Goal: Task Accomplishment & Management: Complete application form

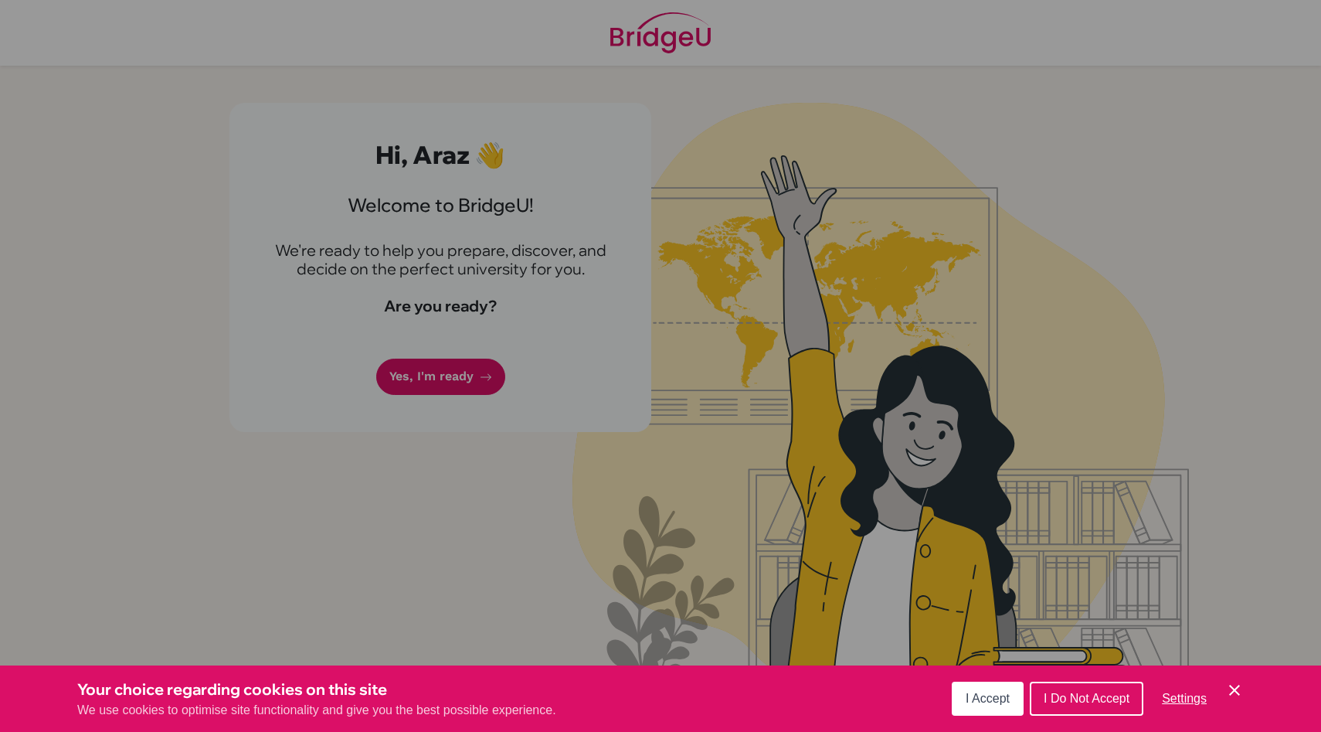
click at [970, 702] on span "I Accept" at bounding box center [988, 697] width 44 height 13
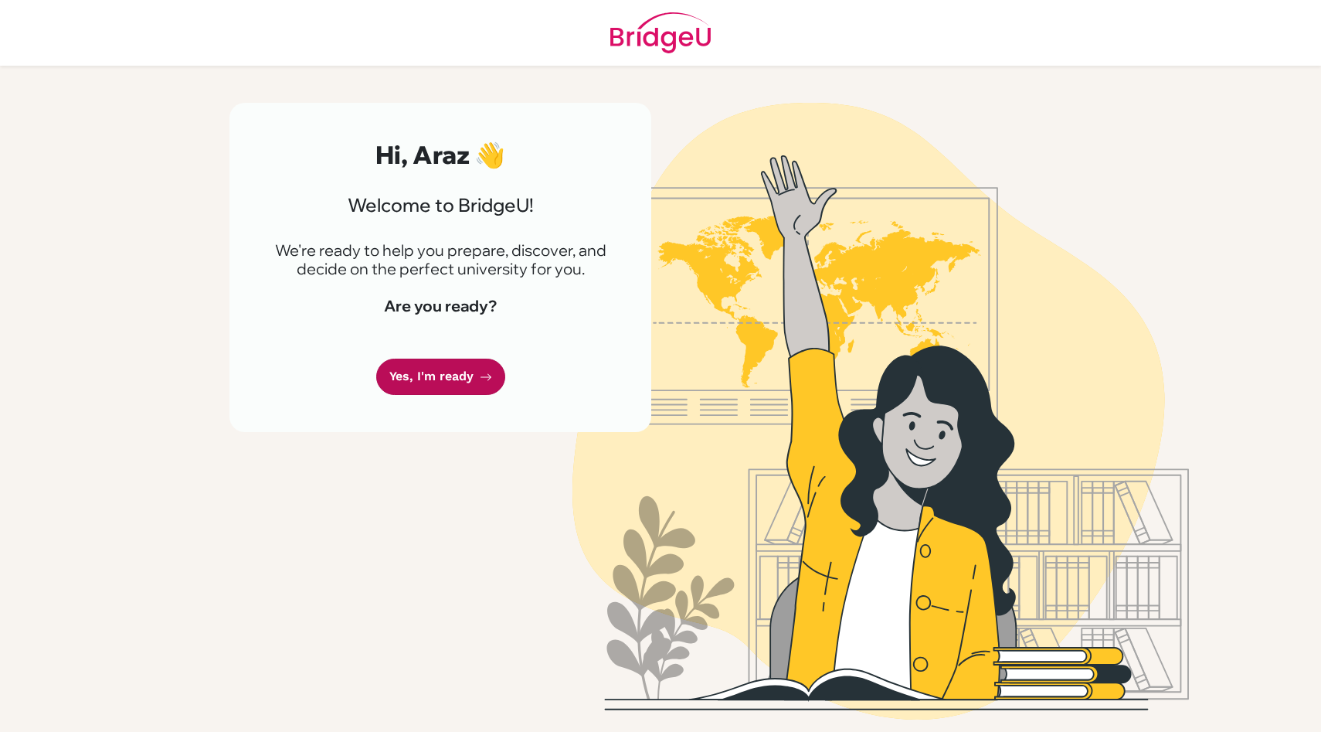
click at [422, 379] on link "Yes, I'm ready" at bounding box center [440, 376] width 129 height 36
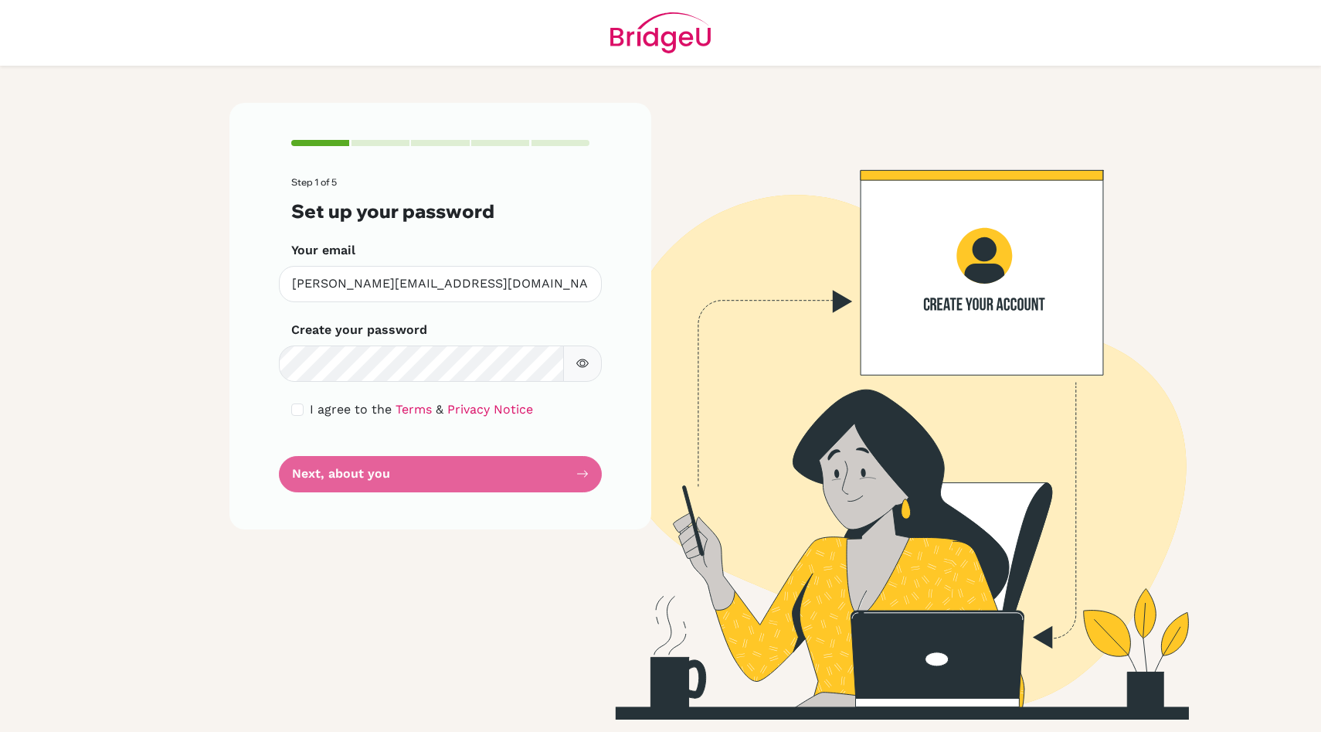
click at [579, 374] on button "button" at bounding box center [582, 363] width 39 height 36
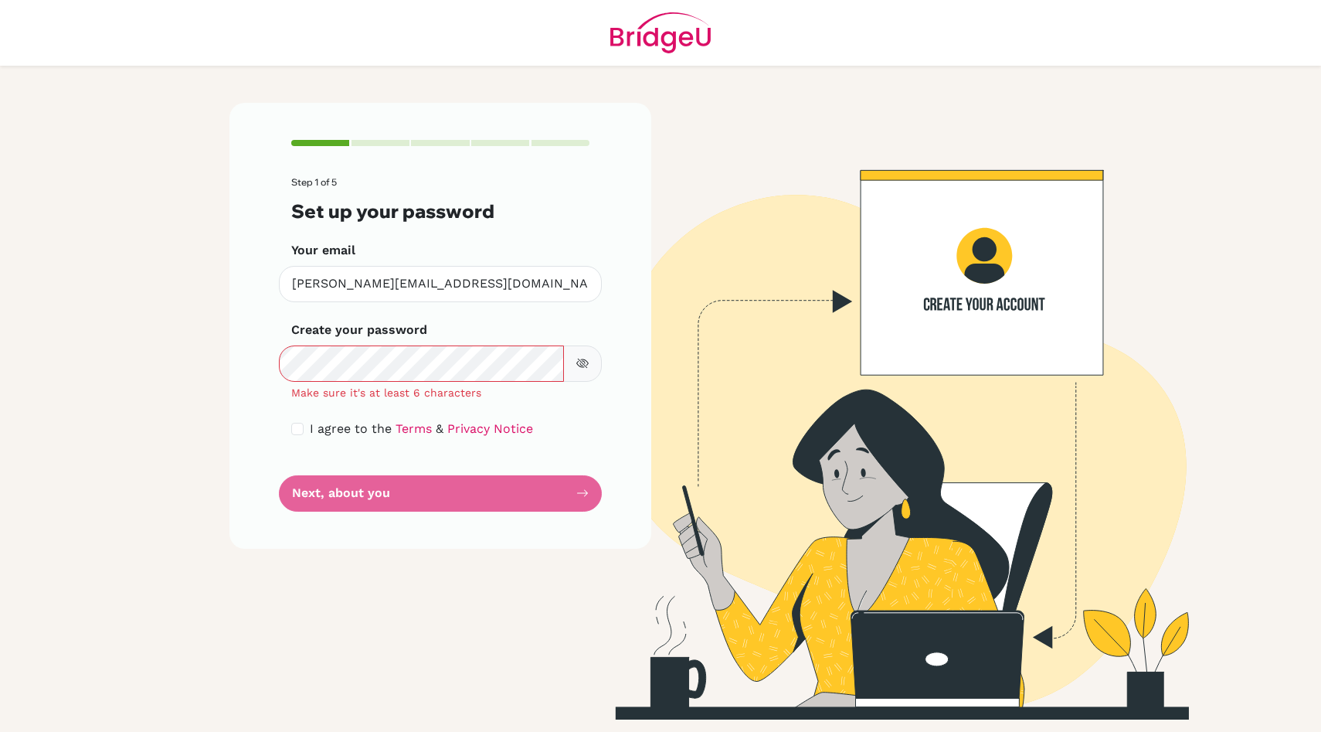
click at [572, 364] on button "button" at bounding box center [582, 363] width 39 height 36
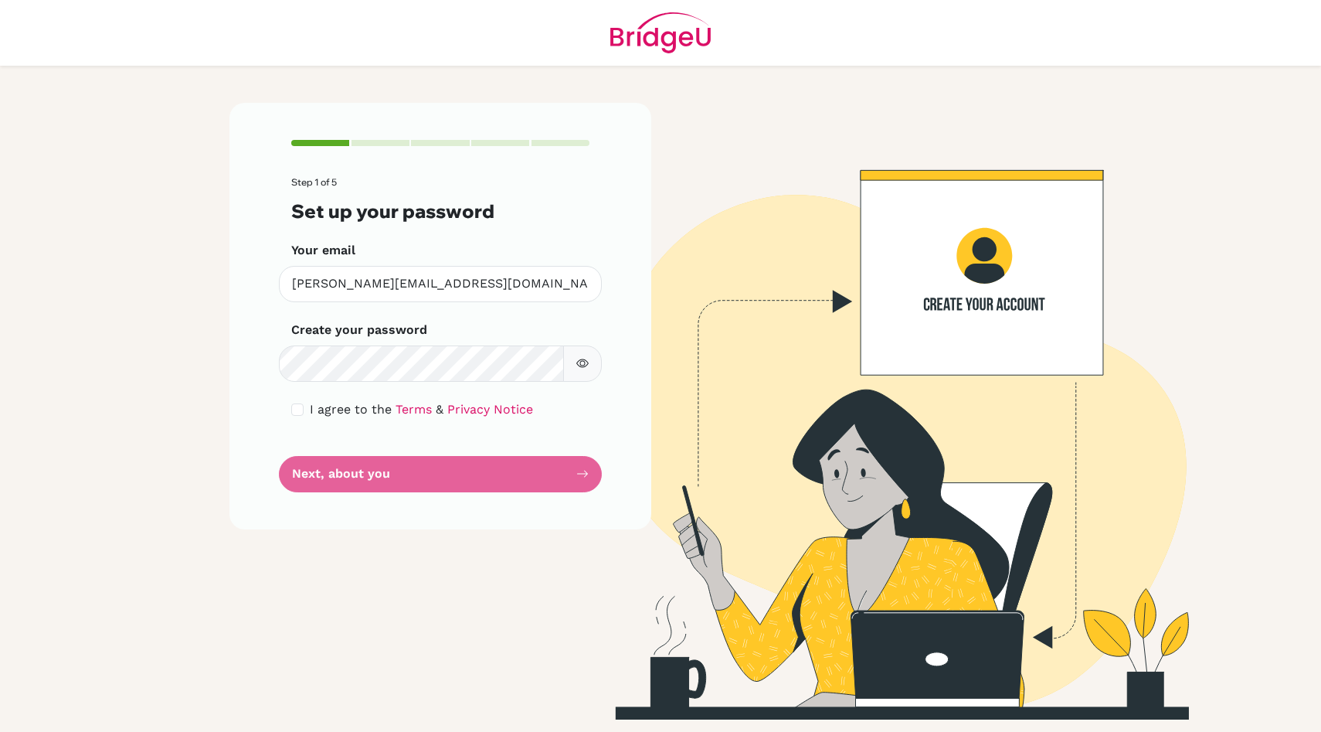
click at [583, 377] on button "button" at bounding box center [582, 363] width 39 height 36
click at [585, 369] on button "button" at bounding box center [582, 363] width 39 height 36
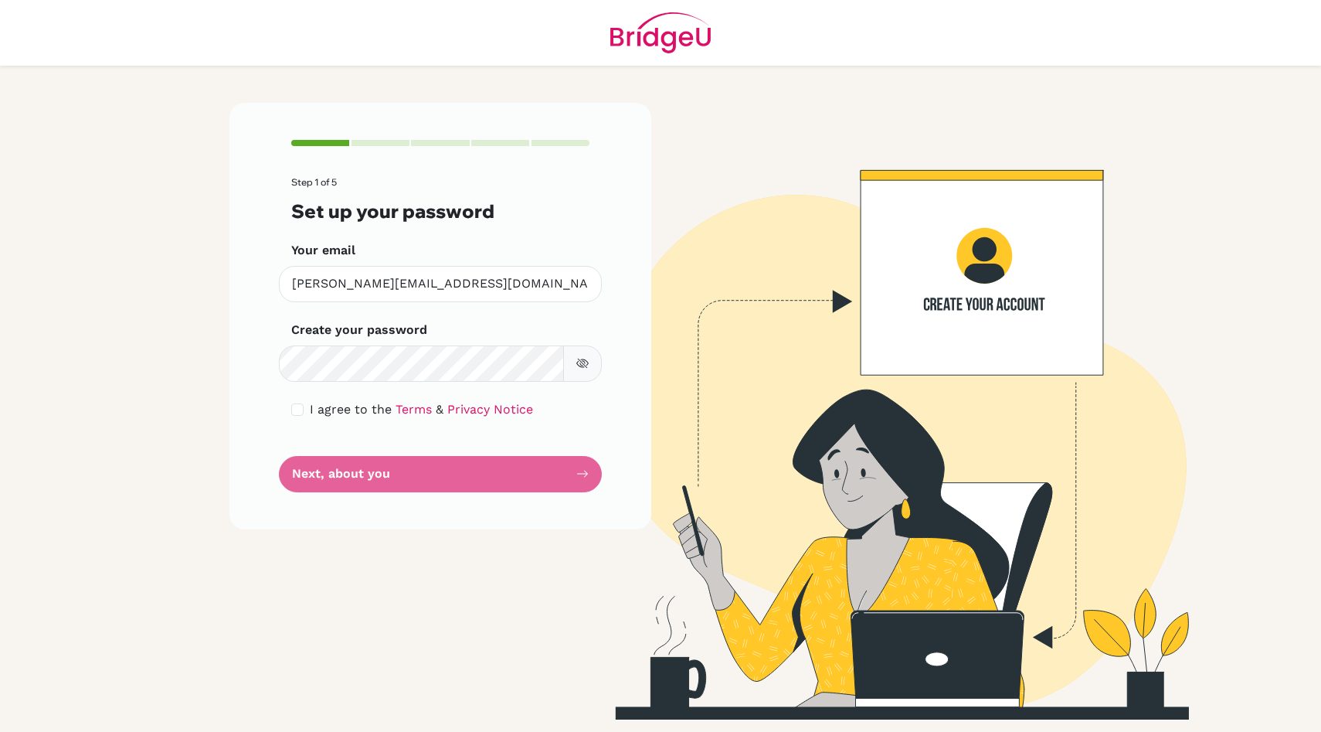
click at [585, 369] on button "button" at bounding box center [582, 363] width 39 height 36
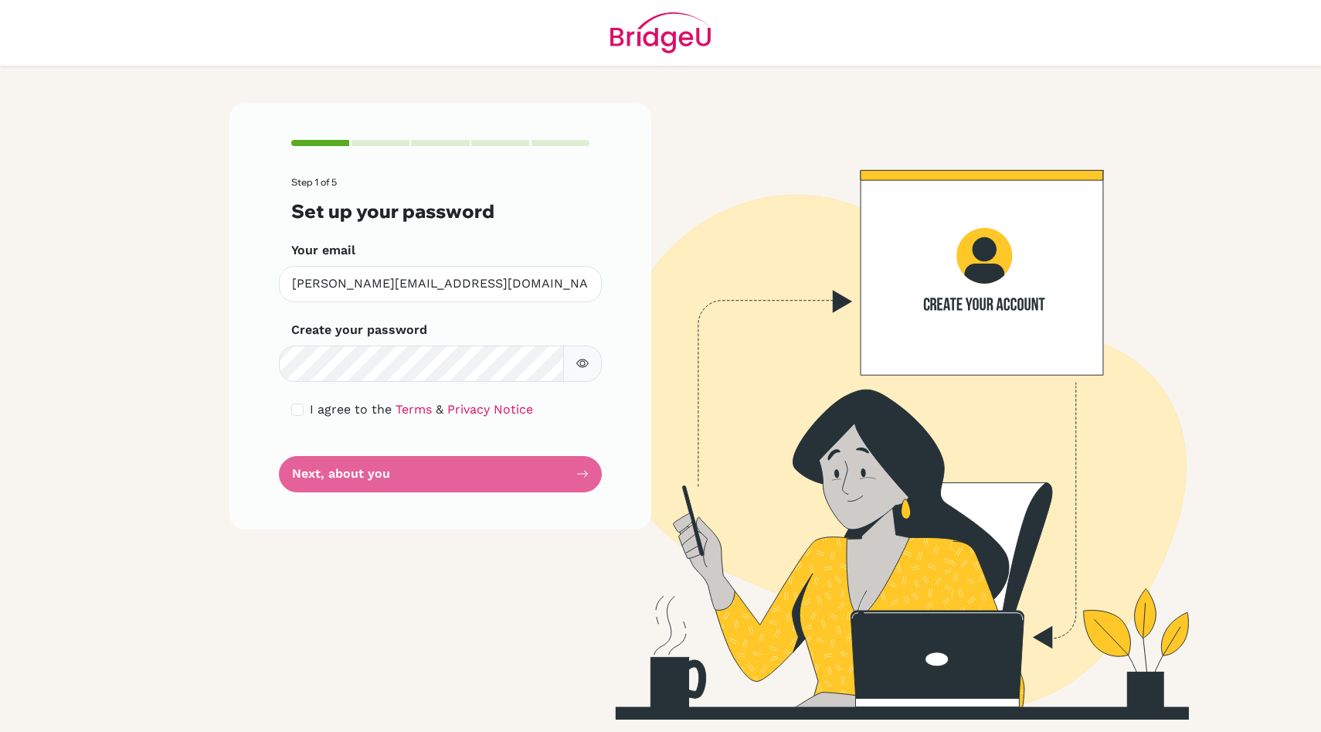
click at [585, 369] on button "button" at bounding box center [582, 363] width 39 height 36
click at [295, 416] on div "I agree to the Terms & Privacy Notice" at bounding box center [440, 409] width 298 height 19
click at [297, 415] on input "checkbox" at bounding box center [297, 409] width 12 height 12
checkbox input "true"
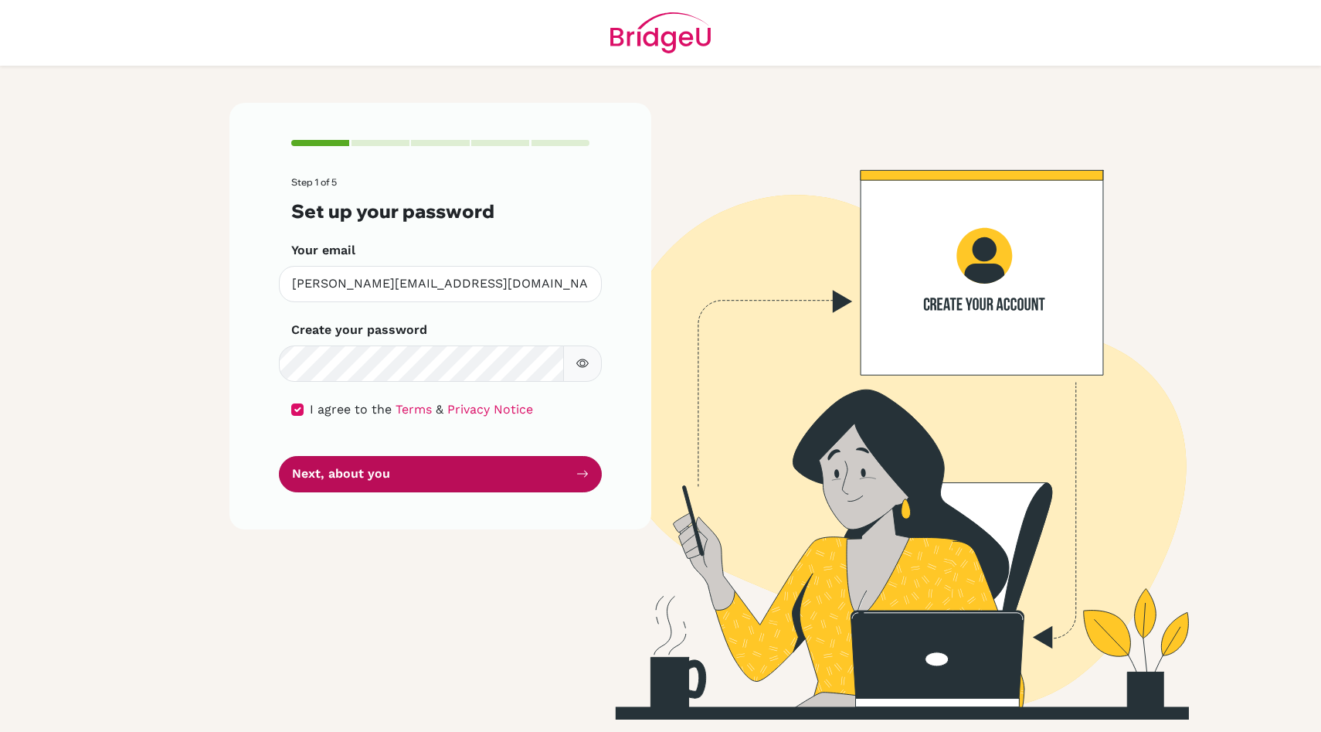
click at [335, 464] on button "Next, about you" at bounding box center [440, 474] width 323 height 36
